Goal: Task Accomplishment & Management: Manage account settings

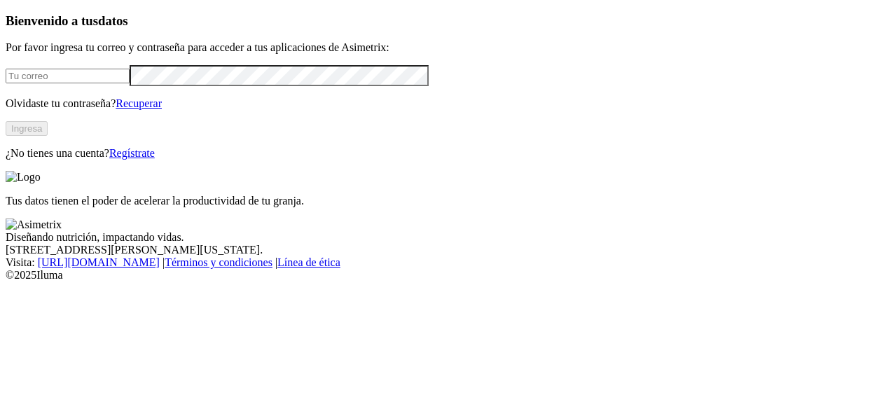
click at [155, 159] on link "Regístrate" at bounding box center [132, 153] width 46 height 12
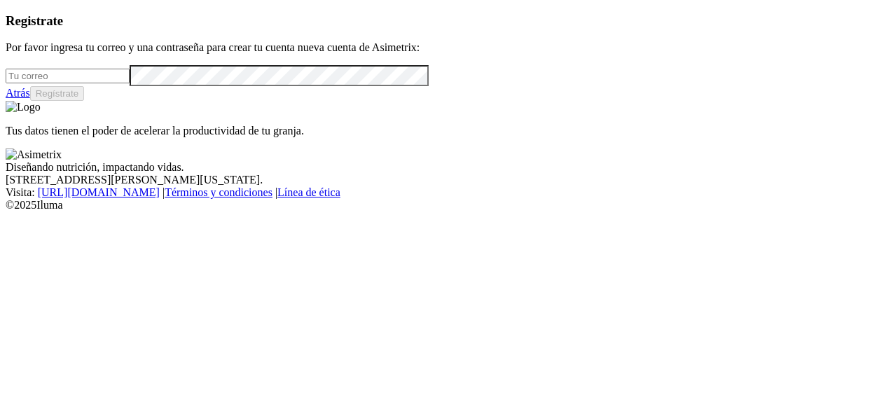
click at [130, 83] on input "email" at bounding box center [68, 76] width 124 height 15
type input "E"
type input "[PERSON_NAME][EMAIL_ADDRESS][PERSON_NAME][DOMAIN_NAME]"
click at [85, 101] on button "Regístrate" at bounding box center [57, 93] width 55 height 15
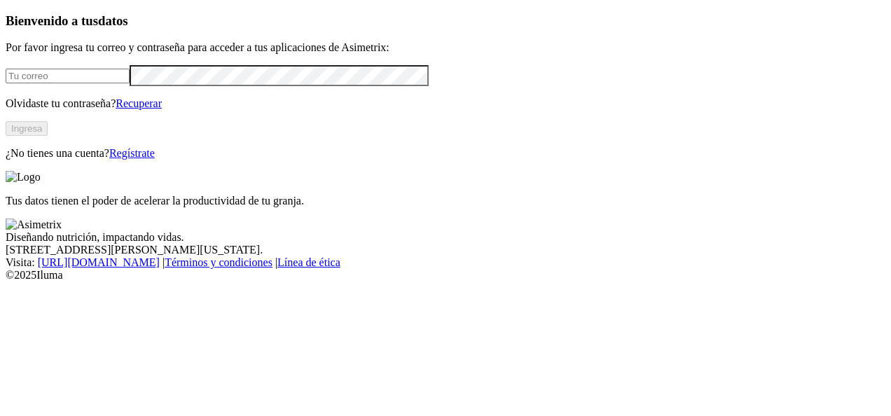
click at [74, 83] on input "email" at bounding box center [68, 76] width 124 height 15
type input "[PERSON_NAME][EMAIL_ADDRESS][PERSON_NAME][DOMAIN_NAME]"
click input "submit" at bounding box center [0, 0] width 0 height 0
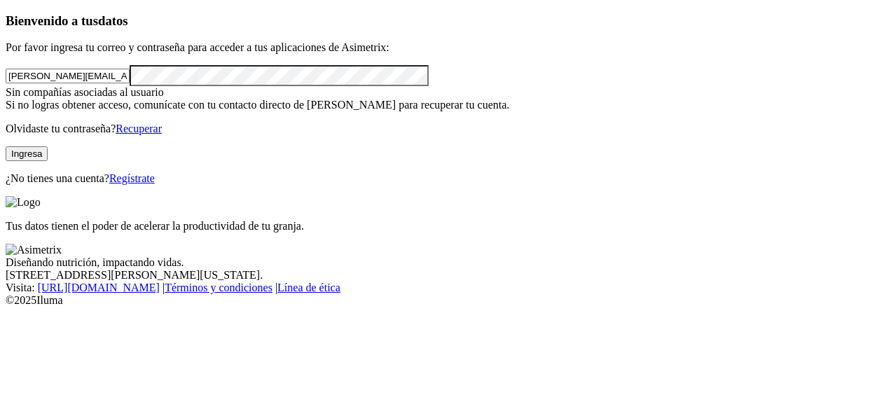
click at [48, 161] on button "Ingresa" at bounding box center [27, 153] width 42 height 15
click at [162, 134] on link "Recuperar" at bounding box center [139, 129] width 46 height 12
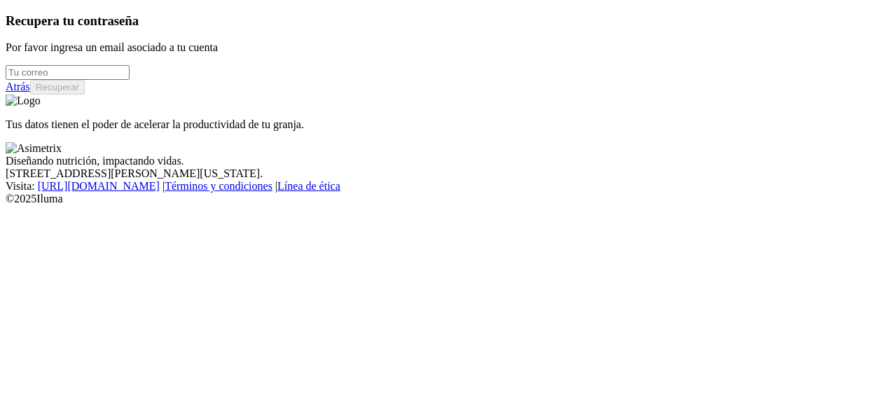
click at [130, 80] on input "email" at bounding box center [68, 72] width 124 height 15
type input "[PERSON_NAME][EMAIL_ADDRESS][PERSON_NAME][DOMAIN_NAME]"
click at [85, 95] on button "Recuperar" at bounding box center [57, 87] width 55 height 15
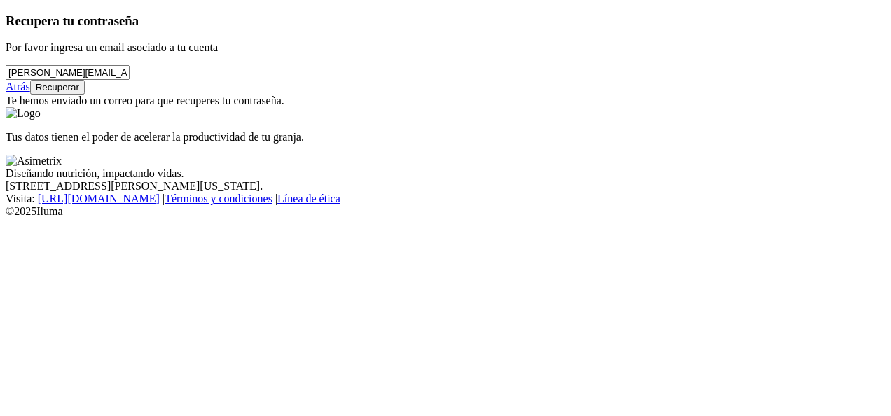
click at [30, 92] on link "Atrás" at bounding box center [18, 87] width 25 height 12
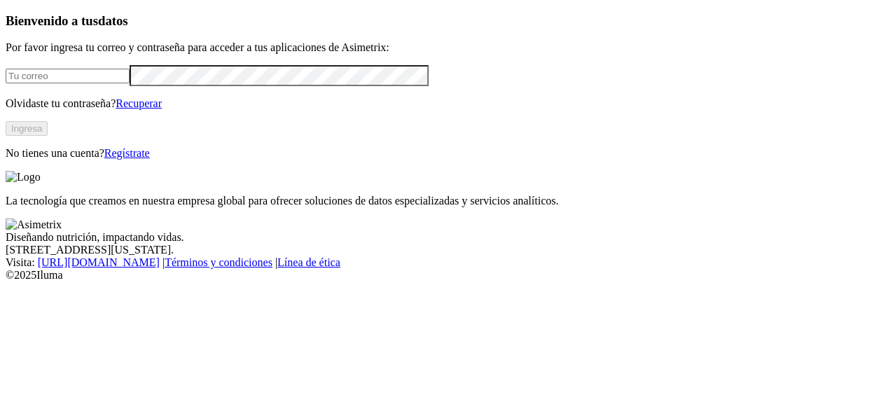
click at [284, 160] on p "No tienes una cuenta? Regístrate" at bounding box center [445, 153] width 879 height 13
click at [130, 83] on input "email" at bounding box center [68, 76] width 124 height 15
type input "[PERSON_NAME][EMAIL_ADDRESS][PERSON_NAME][DOMAIN_NAME]"
click input "submit" at bounding box center [0, 0] width 0 height 0
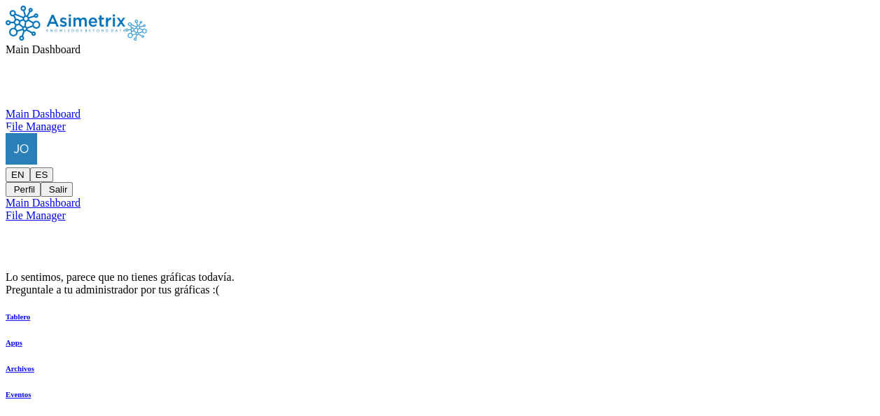
click at [6, 133] on icon at bounding box center [6, 133] width 0 height 0
click at [501, 23] on nav "Main Dashboard Main Dashboard File Manager EN ES Perfil Salir" at bounding box center [440, 101] width 869 height 191
click at [81, 43] on icon at bounding box center [81, 49] width 0 height 12
click at [6, 108] on icon at bounding box center [6, 108] width 0 height 0
click at [81, 43] on span "Main Dashboard" at bounding box center [43, 49] width 75 height 12
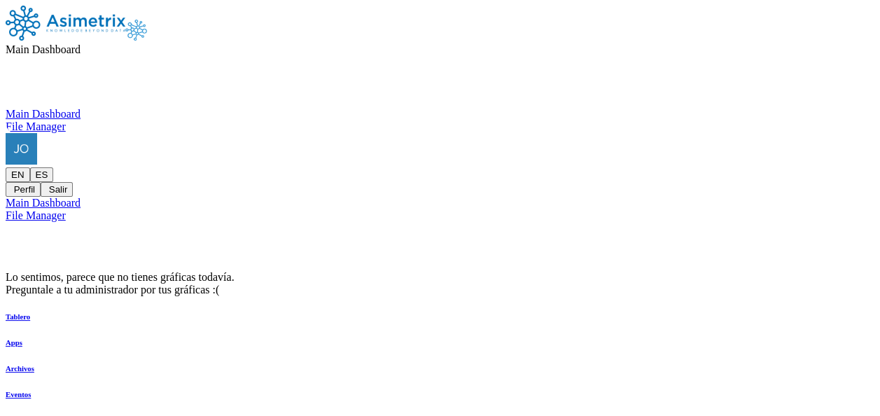
click at [459, 120] on div "File Manager" at bounding box center [440, 126] width 869 height 13
click at [6, 133] on icon at bounding box center [6, 133] width 0 height 0
click at [533, 271] on div "Lo sentimos, parece que no tienes gráficas todavía. Preguntale a tu administrad…" at bounding box center [440, 283] width 869 height 25
